Goal: Browse casually

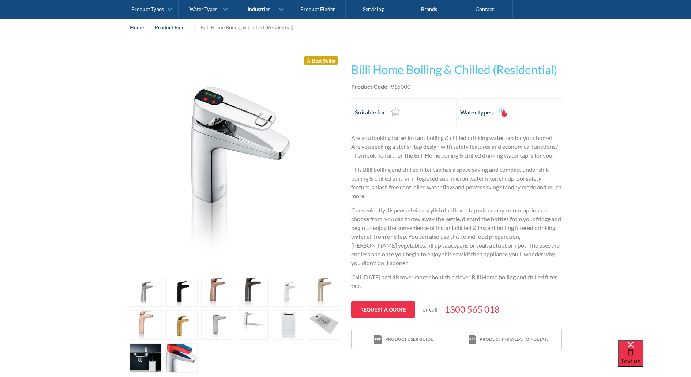
scroll to position [110, 0]
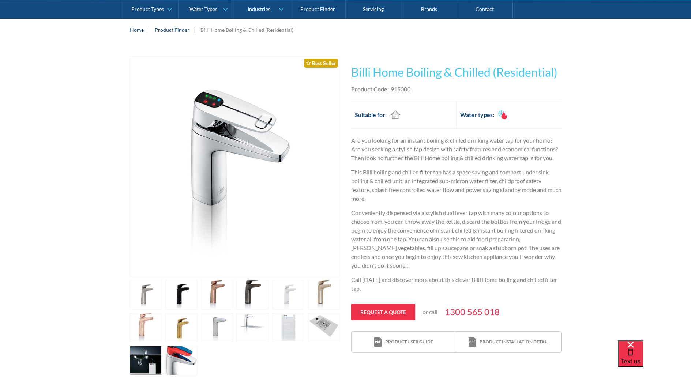
click at [149, 290] on link "open lightbox" at bounding box center [146, 294] width 32 height 29
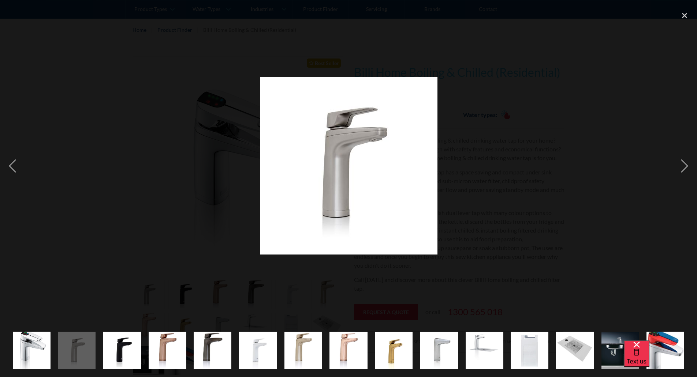
click at [172, 346] on img "show item 4 of 15" at bounding box center [168, 351] width 38 height 38
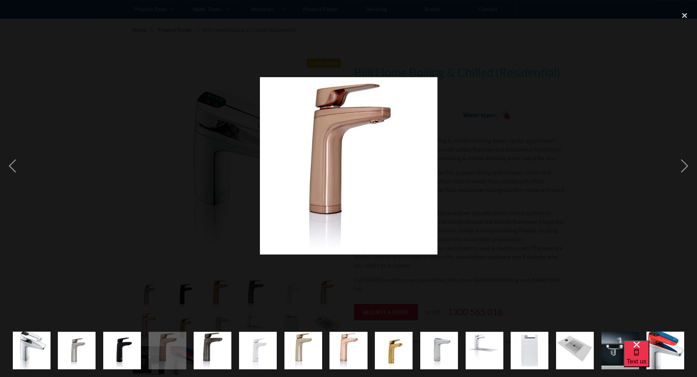
click at [142, 350] on div "show item 3 of 15" at bounding box center [122, 351] width 45 height 53
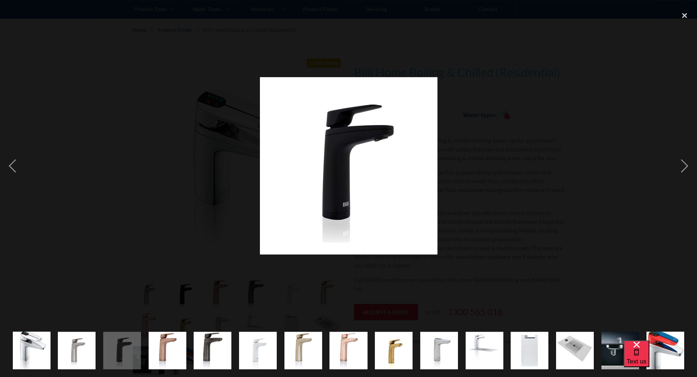
click at [86, 355] on img "show item 2 of 15" at bounding box center [77, 351] width 38 height 38
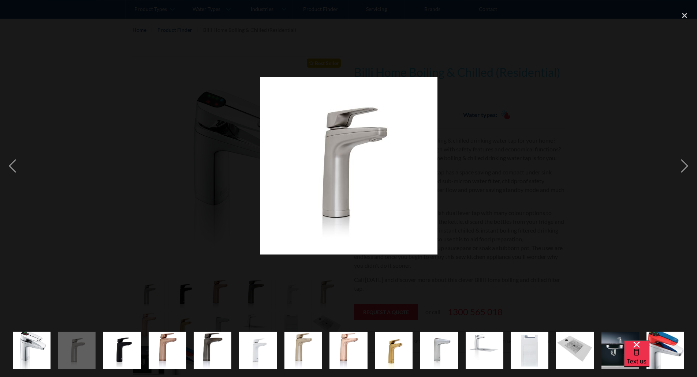
click at [40, 347] on img "show item 1 of 15" at bounding box center [32, 350] width 38 height 57
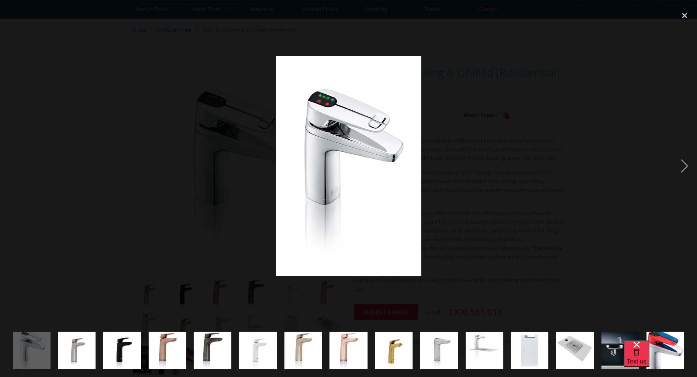
click at [274, 345] on img "show item 6 of 15" at bounding box center [258, 351] width 38 height 38
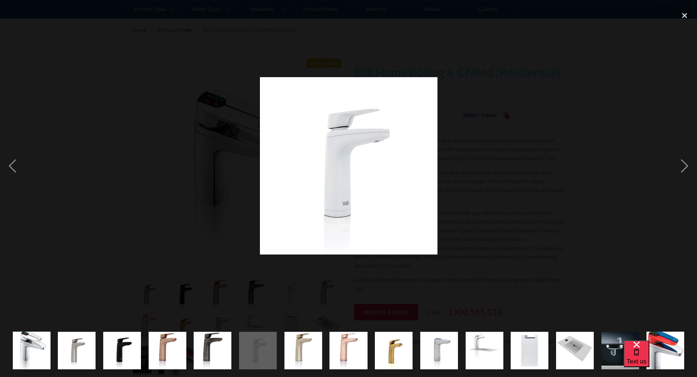
click at [292, 351] on img "show item 7 of 15" at bounding box center [303, 351] width 38 height 38
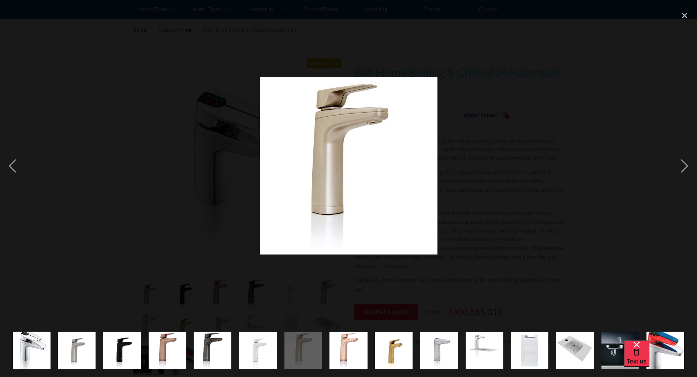
click at [345, 352] on img "show item 8 of 15" at bounding box center [348, 351] width 38 height 38
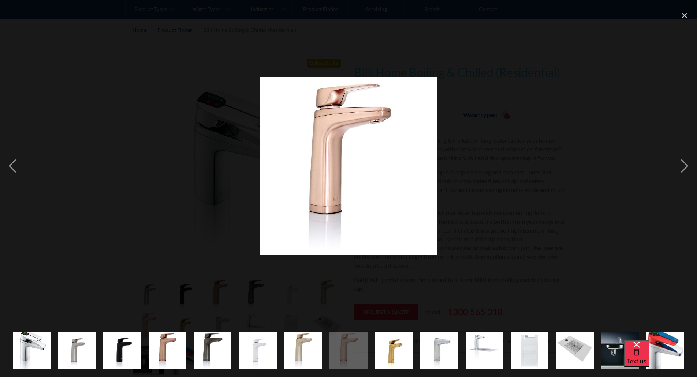
click at [614, 357] on img "show item 14 of 15" at bounding box center [620, 351] width 38 height 38
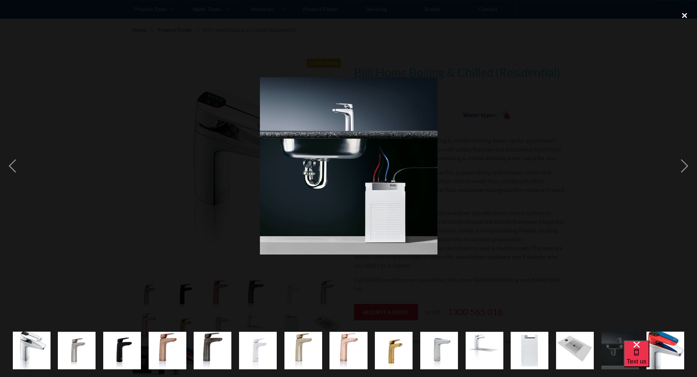
click at [686, 13] on div "close lightbox" at bounding box center [684, 16] width 25 height 16
